Goal: Transaction & Acquisition: Purchase product/service

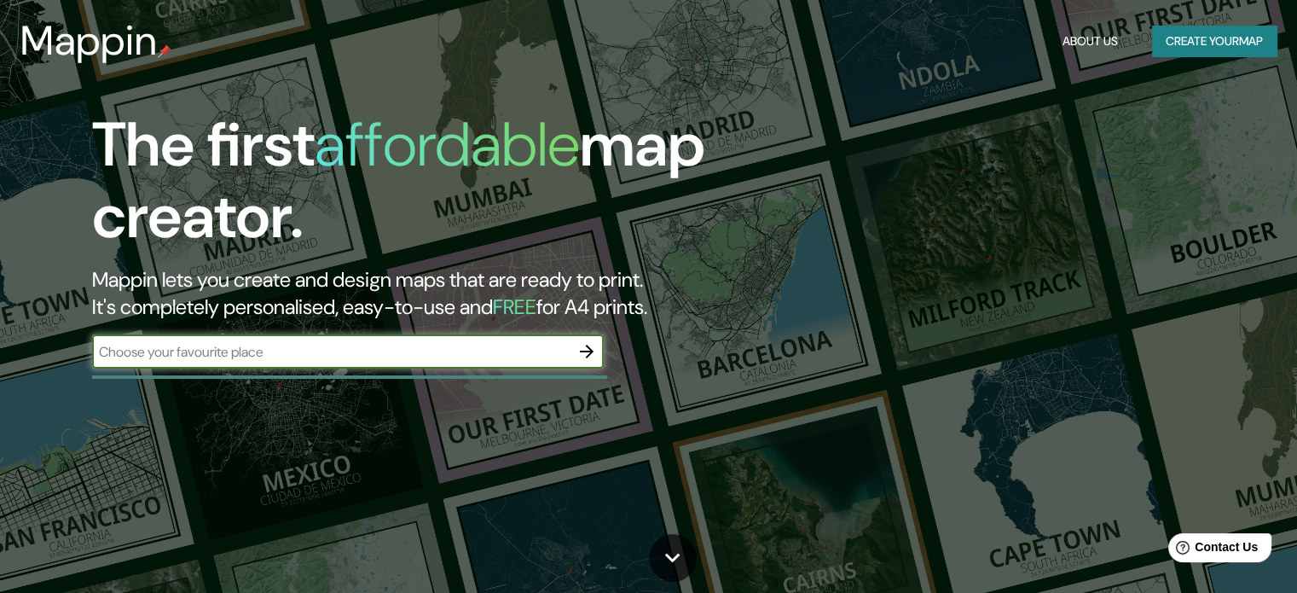
click at [594, 342] on icon "button" at bounding box center [587, 351] width 20 height 20
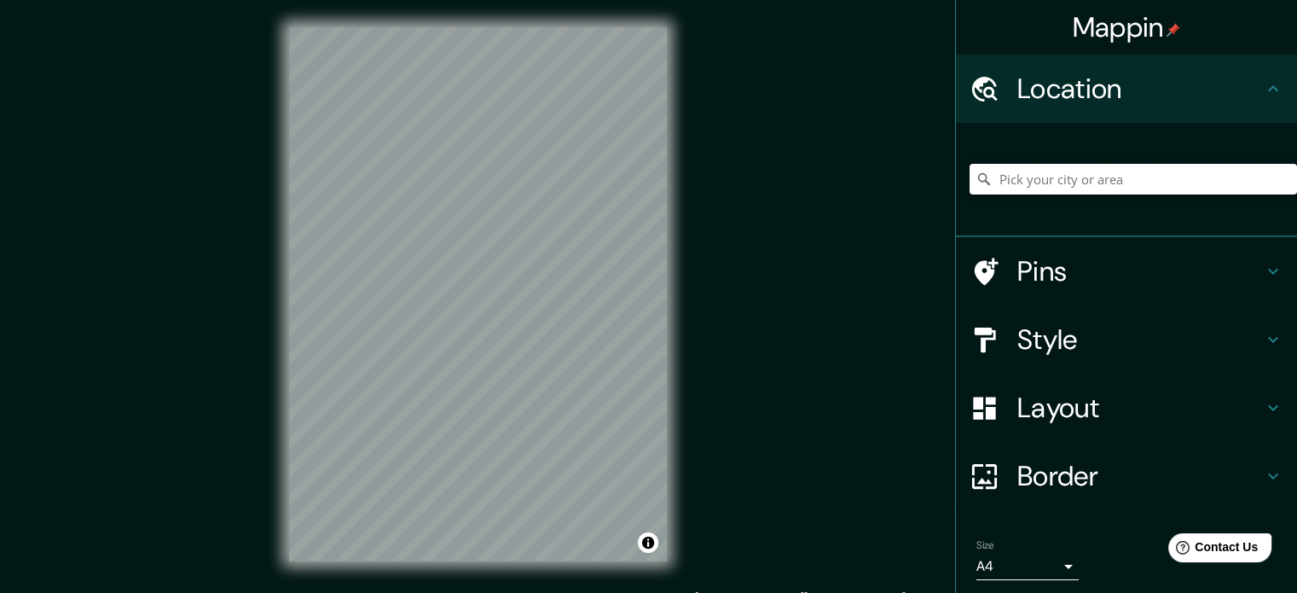
click at [992, 169] on input "Pick your city or area" at bounding box center [1134, 179] width 328 height 31
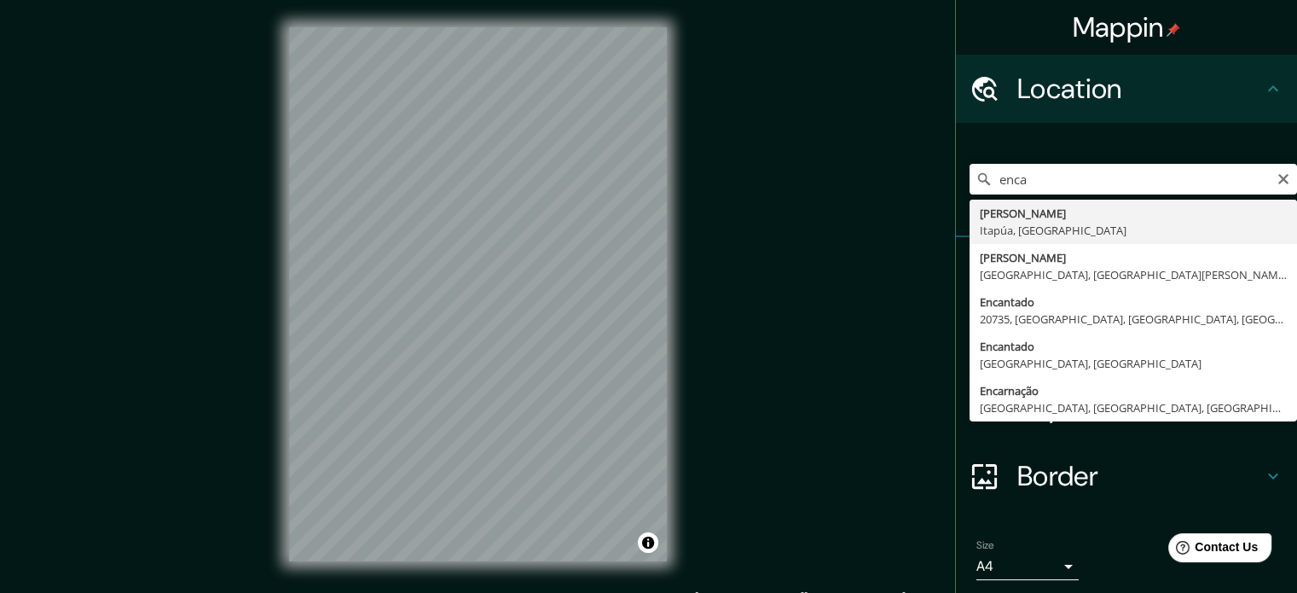
type input "[PERSON_NAME], [GEOGRAPHIC_DATA], [GEOGRAPHIC_DATA]"
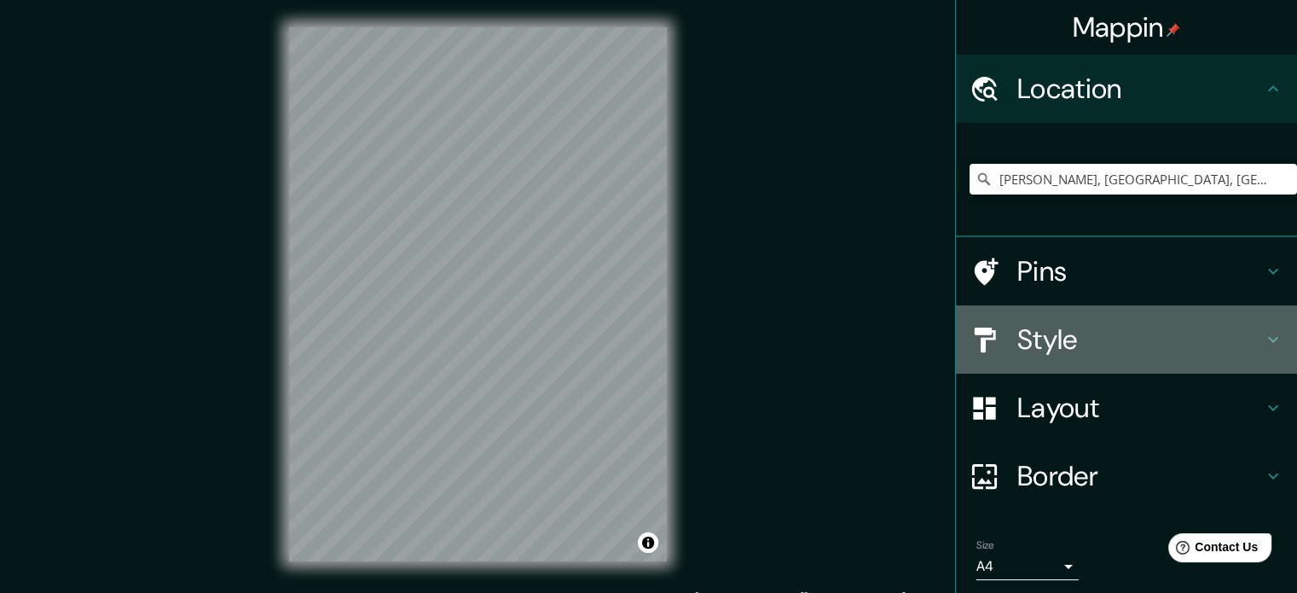
click at [1263, 334] on icon at bounding box center [1273, 339] width 20 height 20
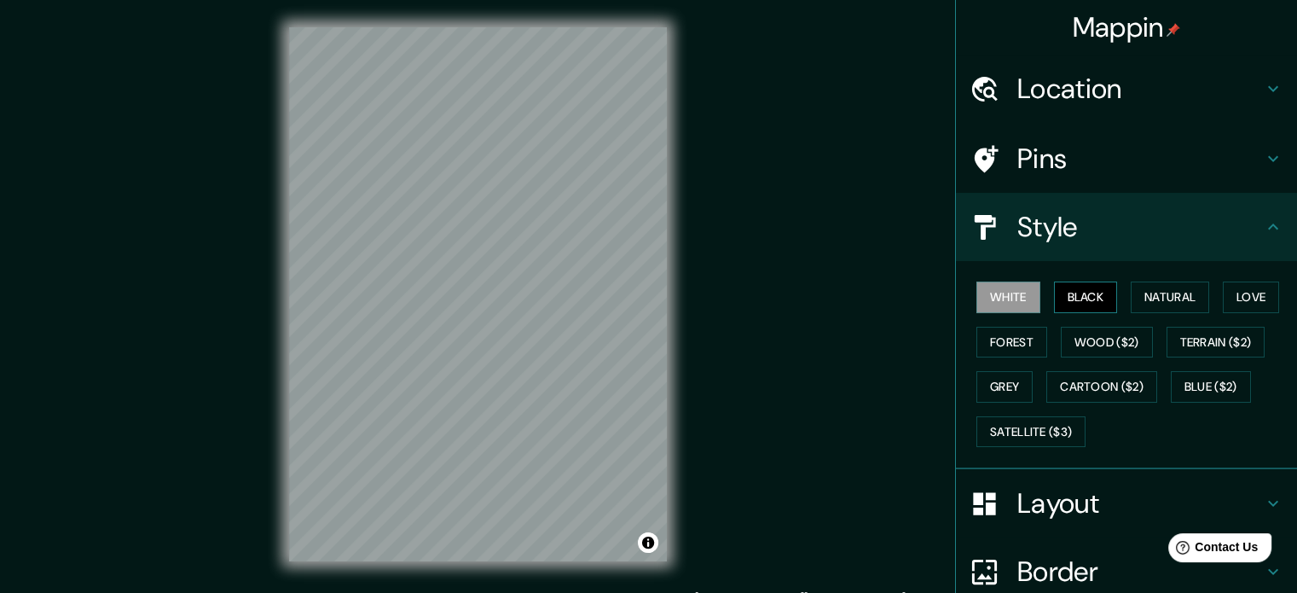
click at [1093, 296] on button "Black" at bounding box center [1086, 298] width 64 height 32
click at [1174, 288] on button "Natural" at bounding box center [1170, 298] width 78 height 32
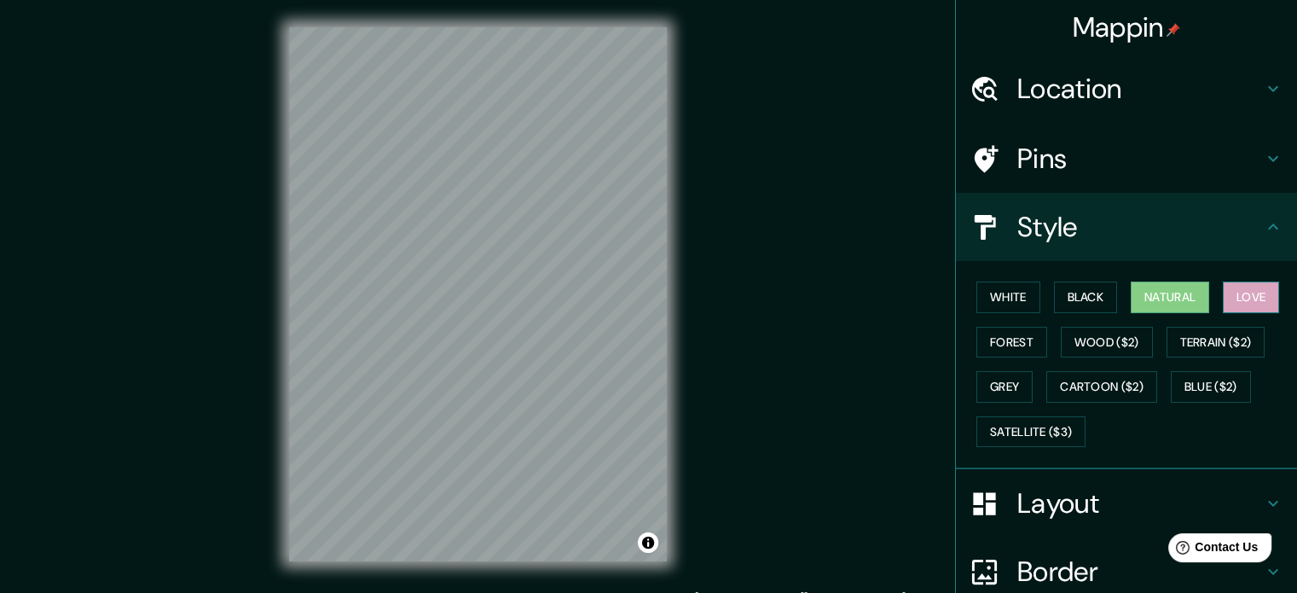
click at [1236, 296] on button "Love" at bounding box center [1251, 298] width 56 height 32
click at [1018, 347] on button "Forest" at bounding box center [1012, 343] width 71 height 32
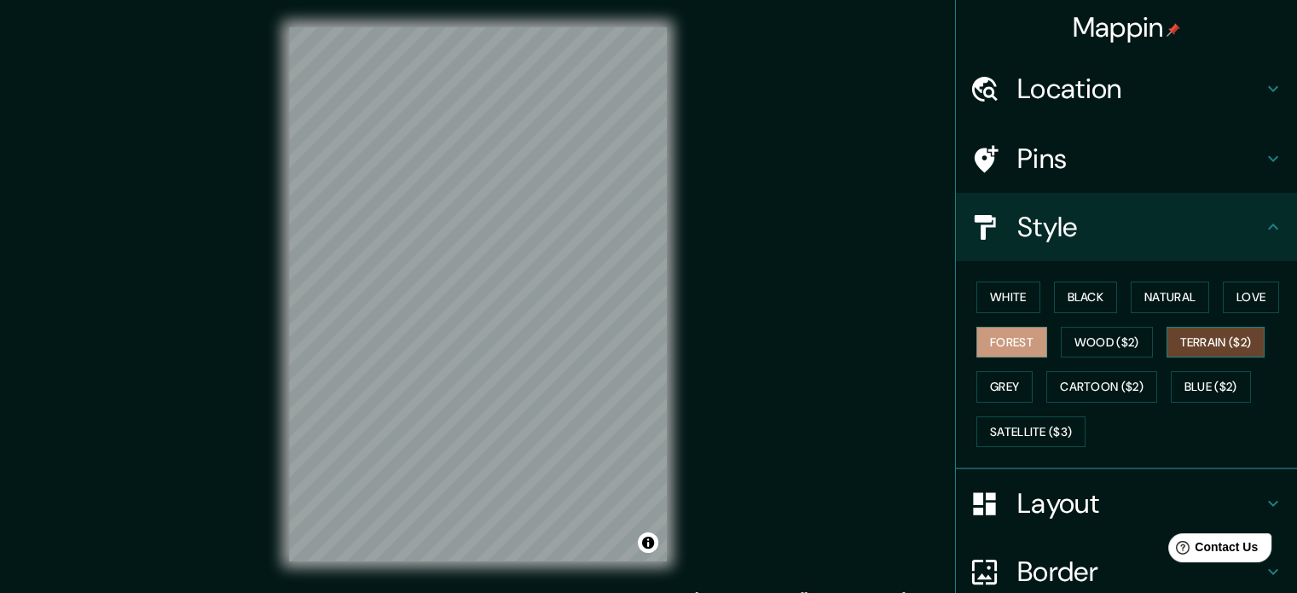
click at [1215, 342] on button "Terrain ($2)" at bounding box center [1216, 343] width 99 height 32
click at [1004, 385] on button "Grey" at bounding box center [1005, 387] width 56 height 32
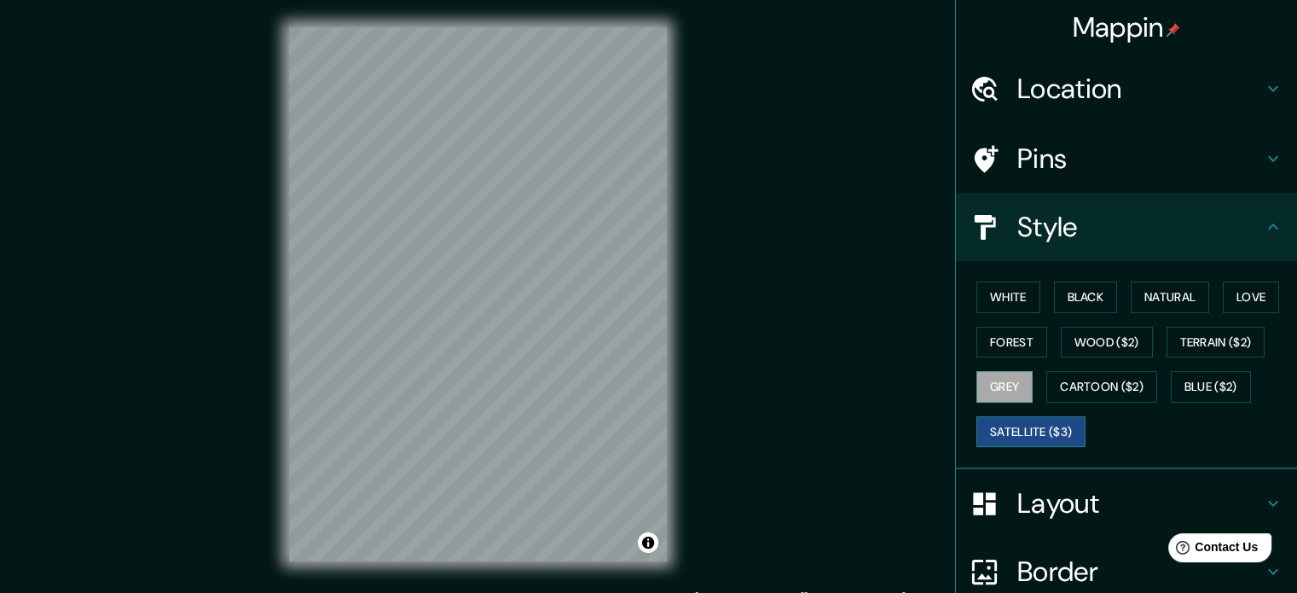
click at [1045, 435] on button "Satellite ($3)" at bounding box center [1031, 432] width 109 height 32
click at [1099, 388] on button "Cartoon ($2)" at bounding box center [1102, 387] width 111 height 32
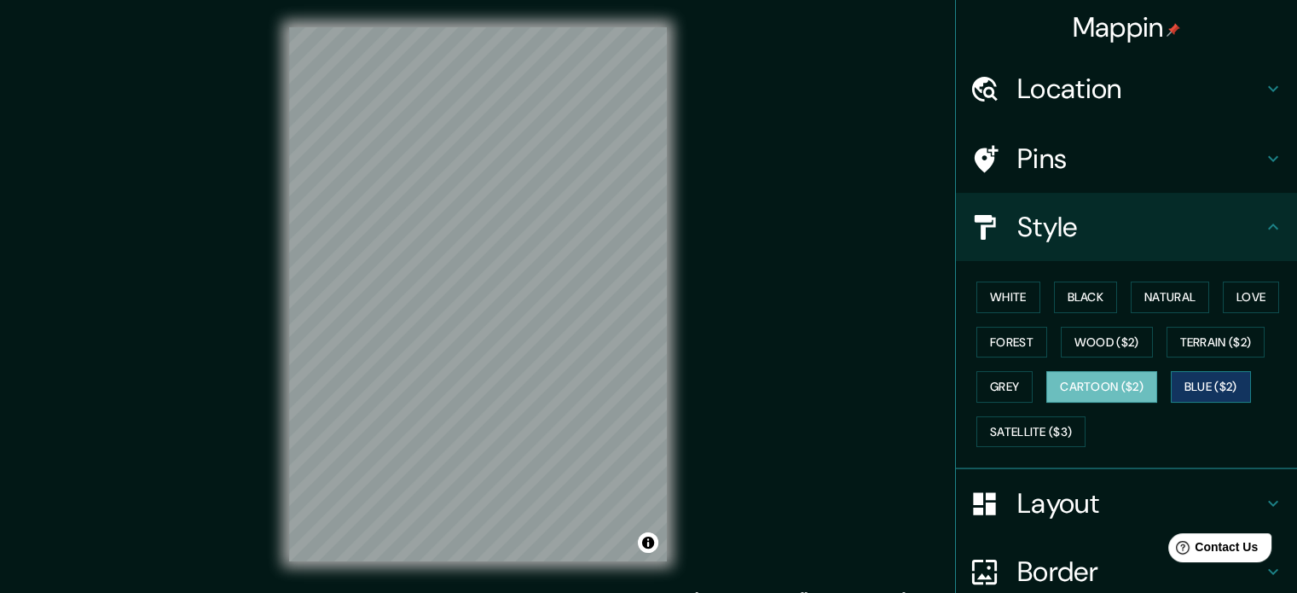
click at [1220, 386] on button "Blue ($2)" at bounding box center [1211, 387] width 80 height 32
click at [1129, 350] on button "Wood ($2)" at bounding box center [1107, 343] width 92 height 32
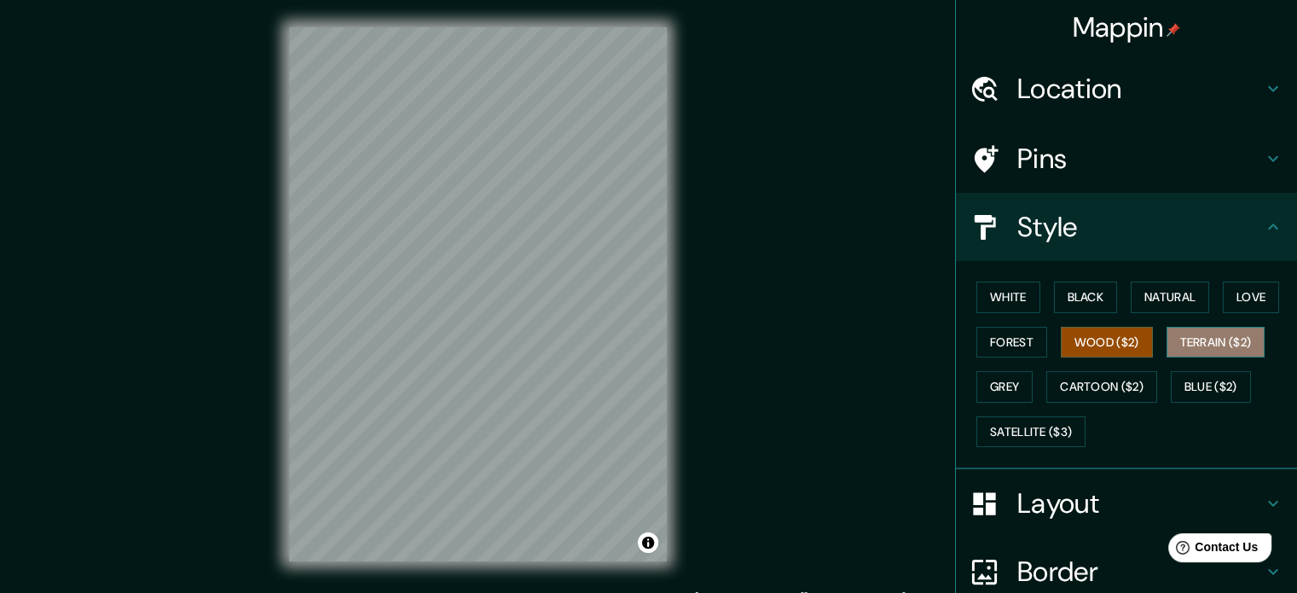
click at [1202, 348] on button "Terrain ($2)" at bounding box center [1216, 343] width 99 height 32
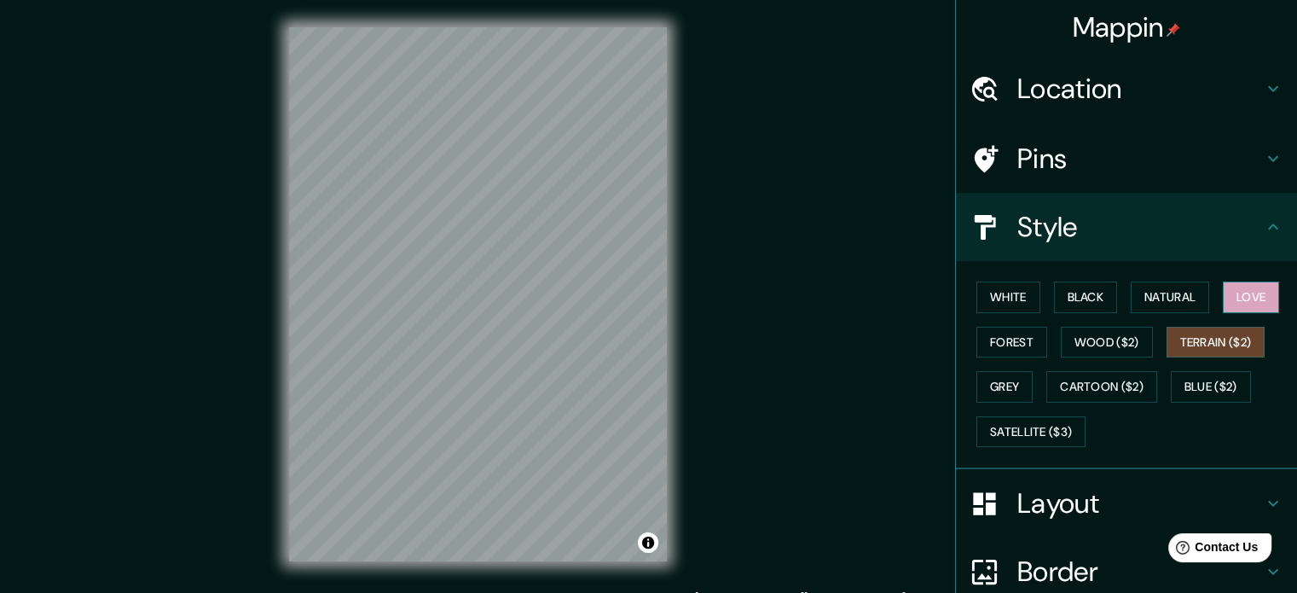
click at [1233, 301] on button "Love" at bounding box center [1251, 298] width 56 height 32
click at [1188, 303] on button "Natural" at bounding box center [1170, 298] width 78 height 32
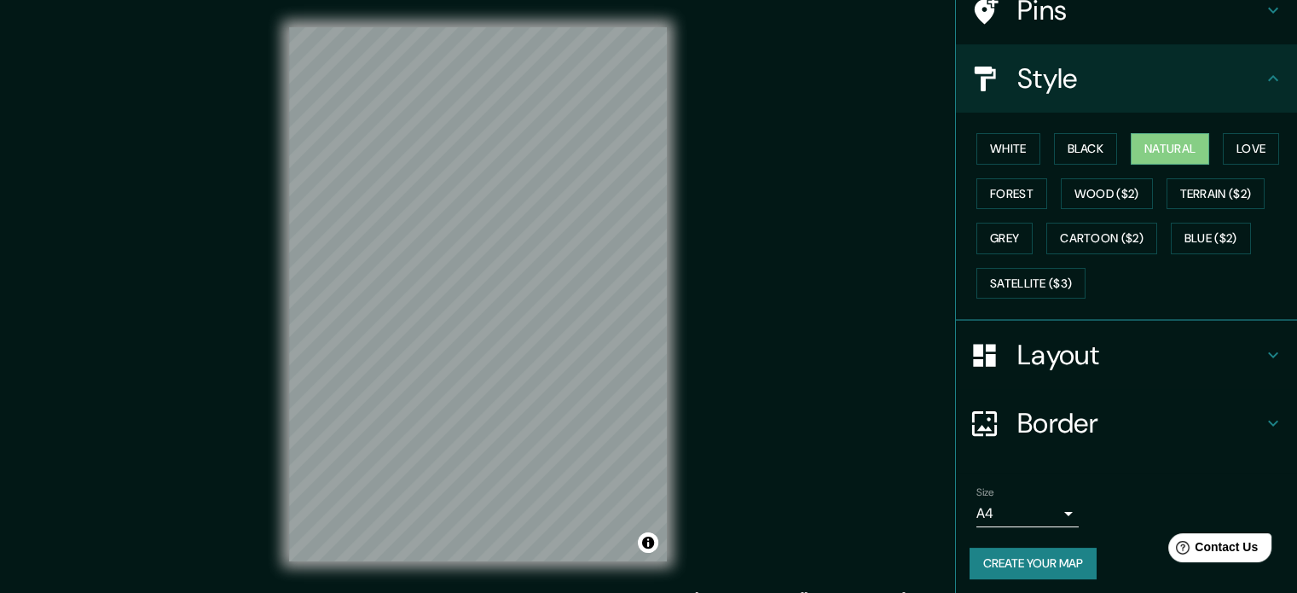
scroll to position [152, 0]
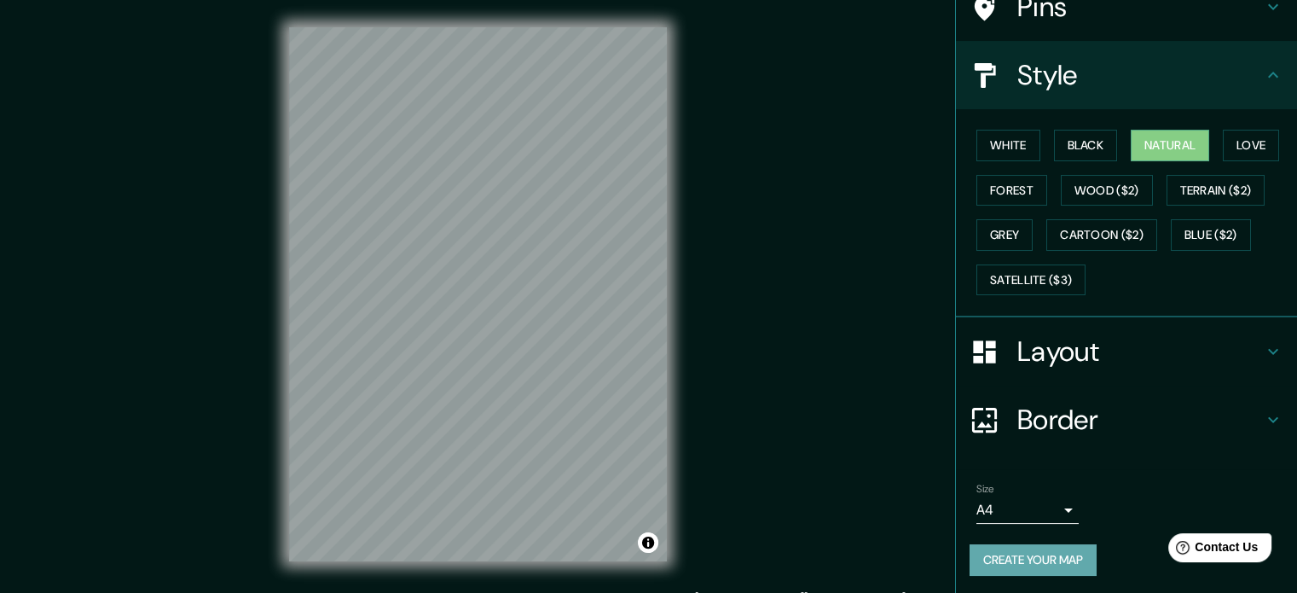
click at [1028, 560] on button "Create your map" at bounding box center [1033, 560] width 127 height 32
